Goal: Check status: Check status

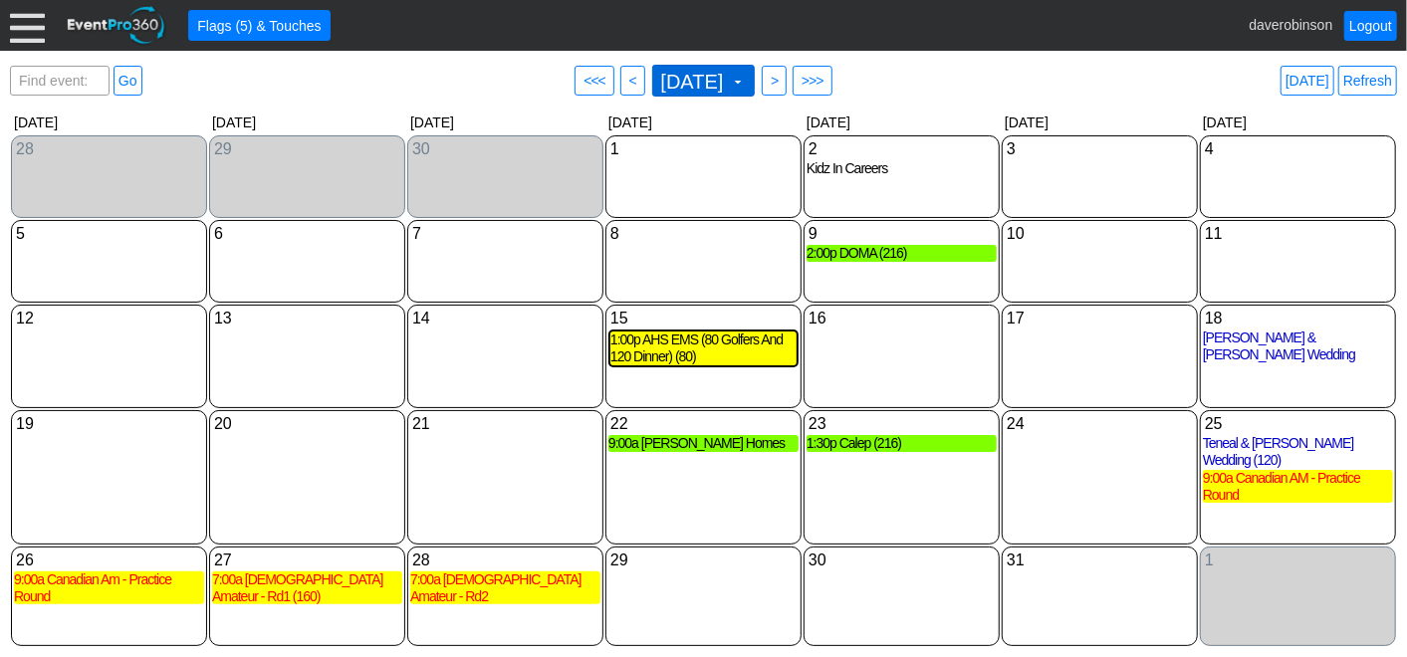
click at [733, 67] on span "[DATE] ▼" at bounding box center [704, 81] width 104 height 32
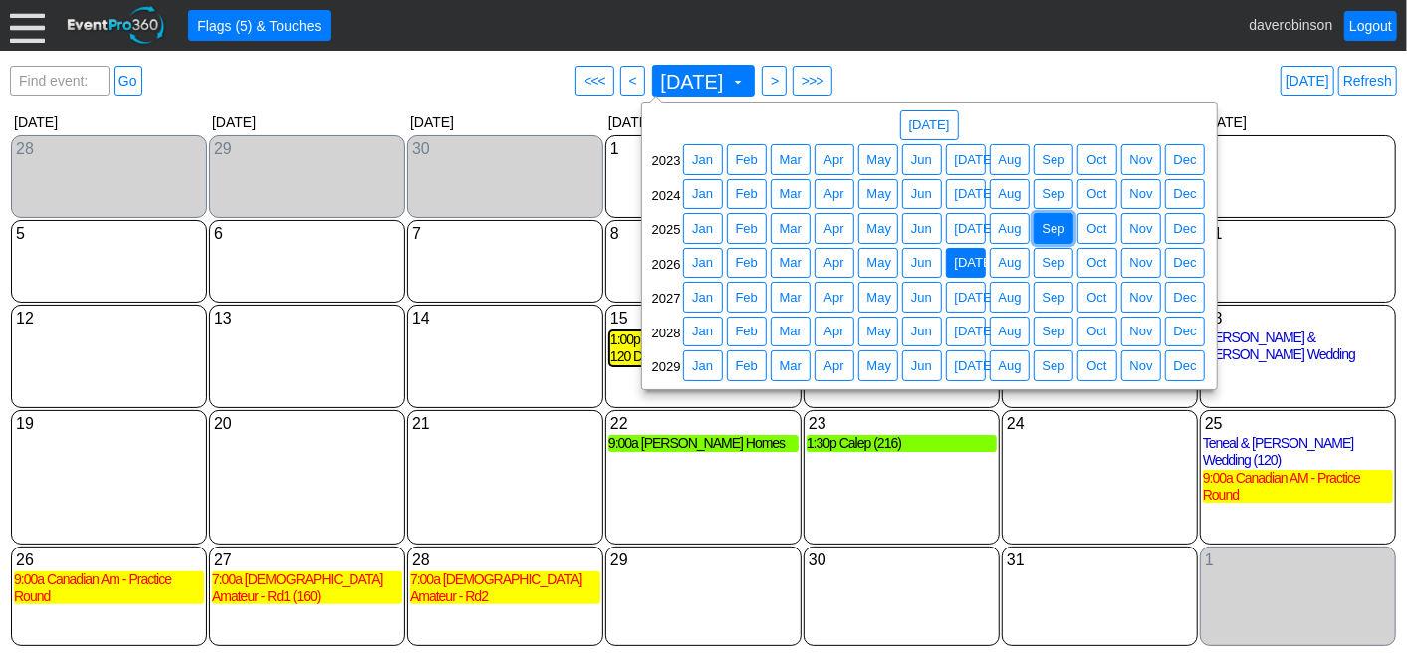
click at [1060, 233] on span "Sep" at bounding box center [1054, 229] width 31 height 20
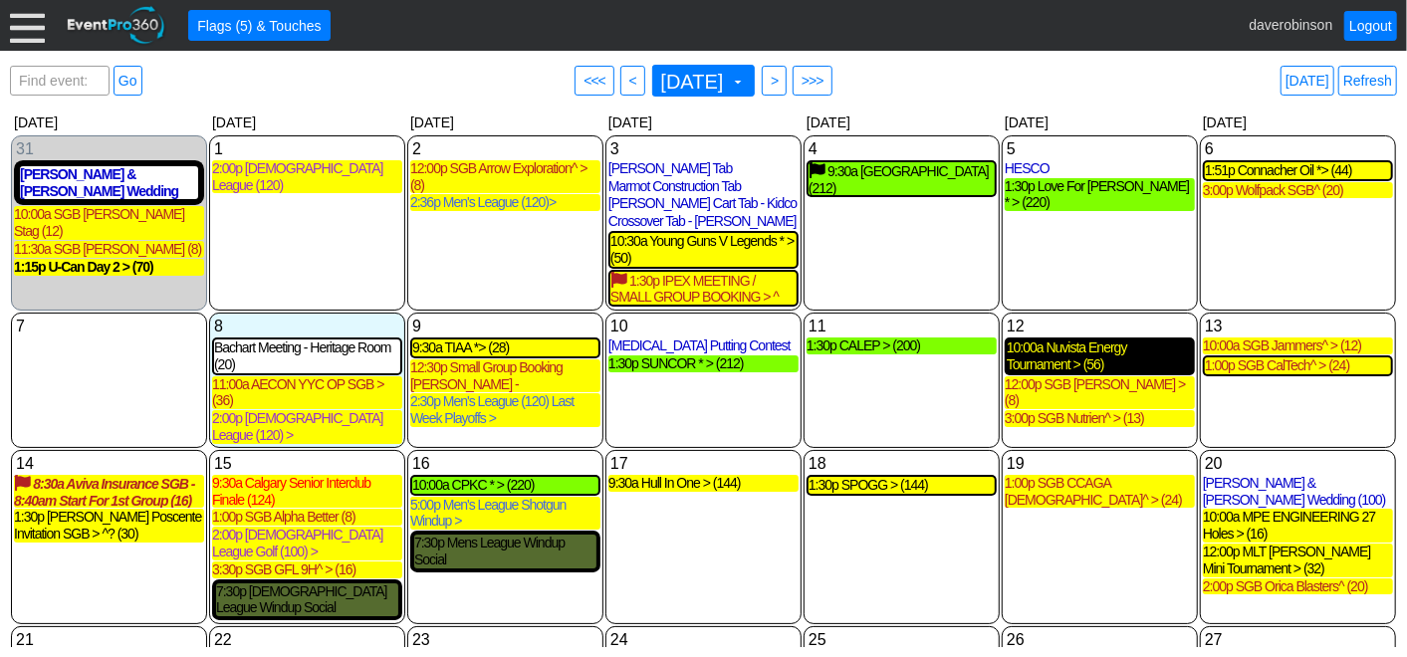
click at [1100, 363] on div "10:00a Nuvista Energy Tournament > (56)" at bounding box center [1100, 357] width 186 height 34
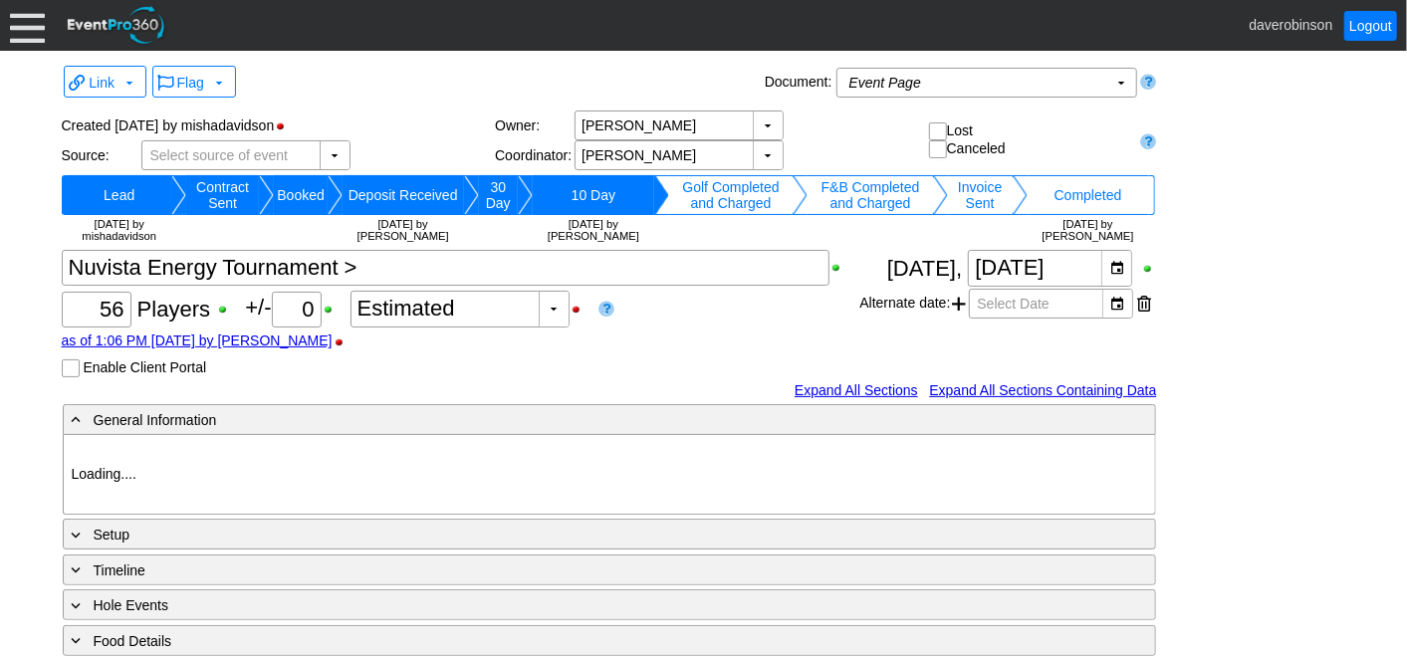
type input "Heritage Pointe Golf Club"
type input "Corporate Tournament"
type input "Scramble"
type input "X Over"
type input "Black"
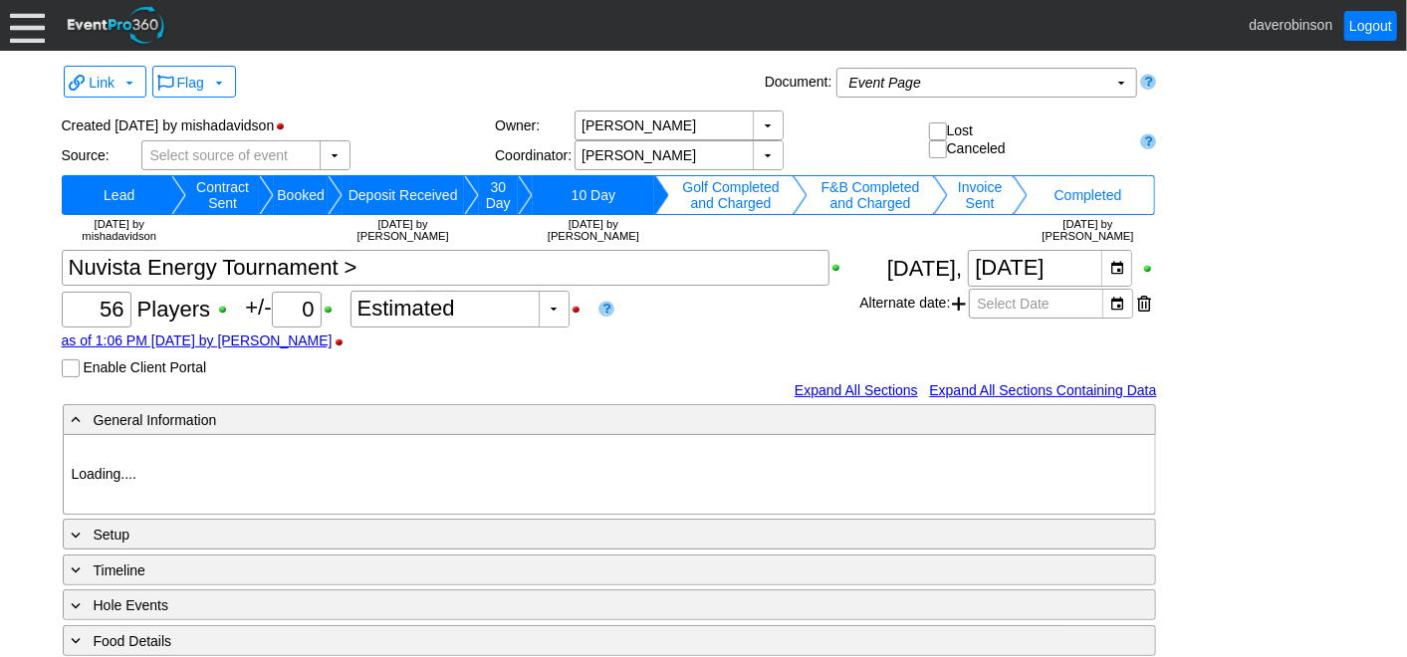
type input "Red"
type input "1123703"
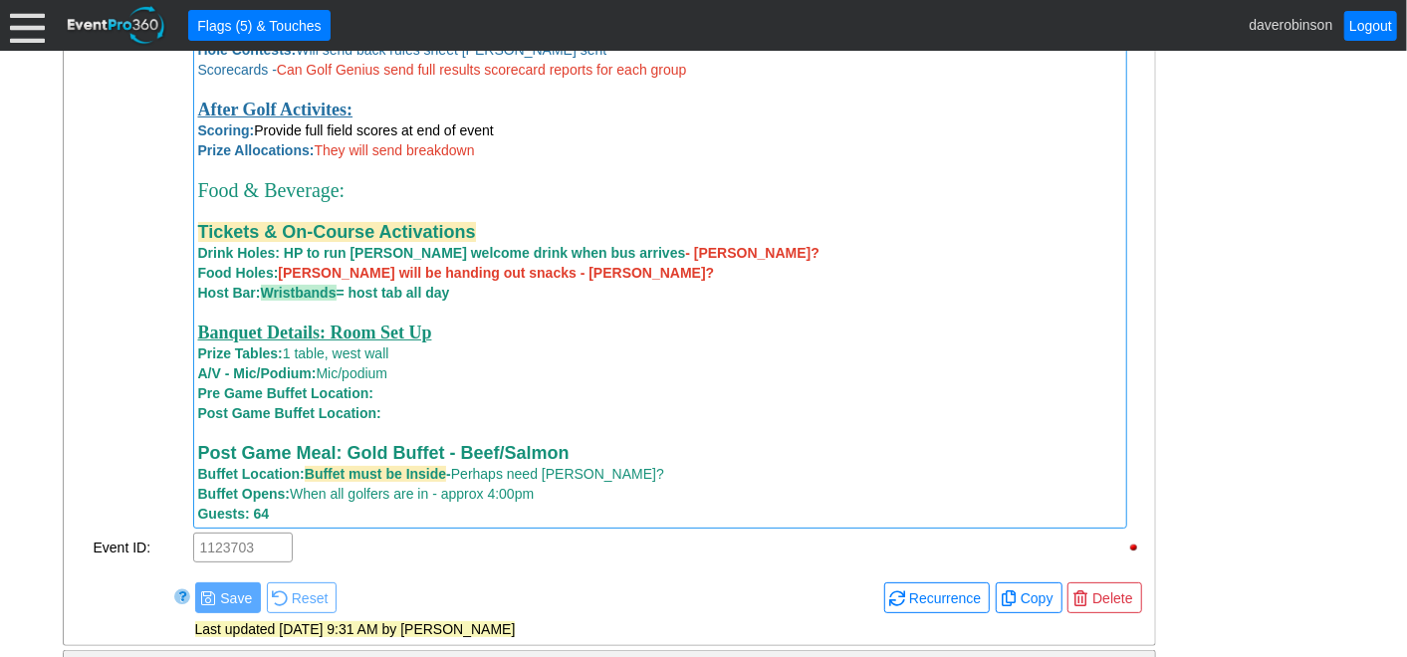
scroll to position [1327, 0]
